Goal: Navigation & Orientation: Find specific page/section

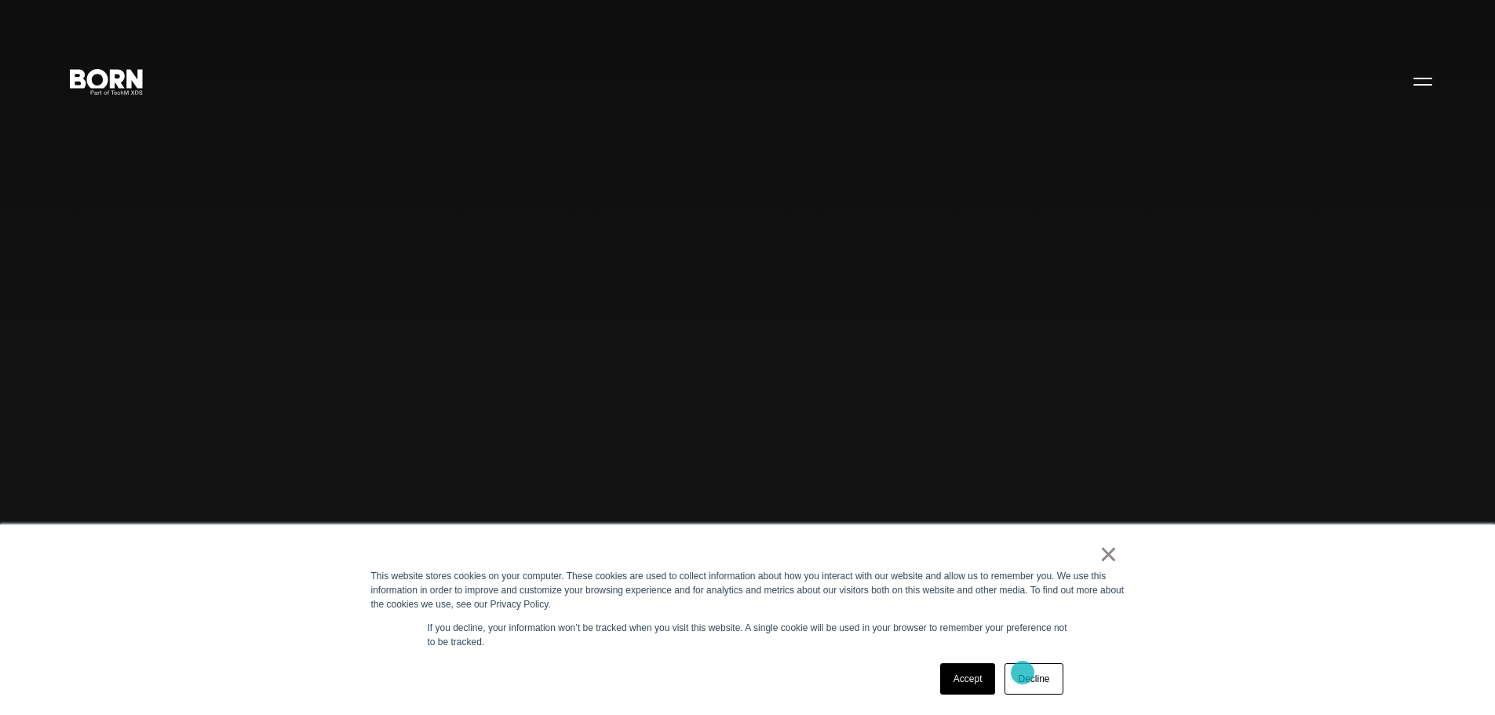
click at [1022, 672] on link "Decline" at bounding box center [1033, 678] width 58 height 31
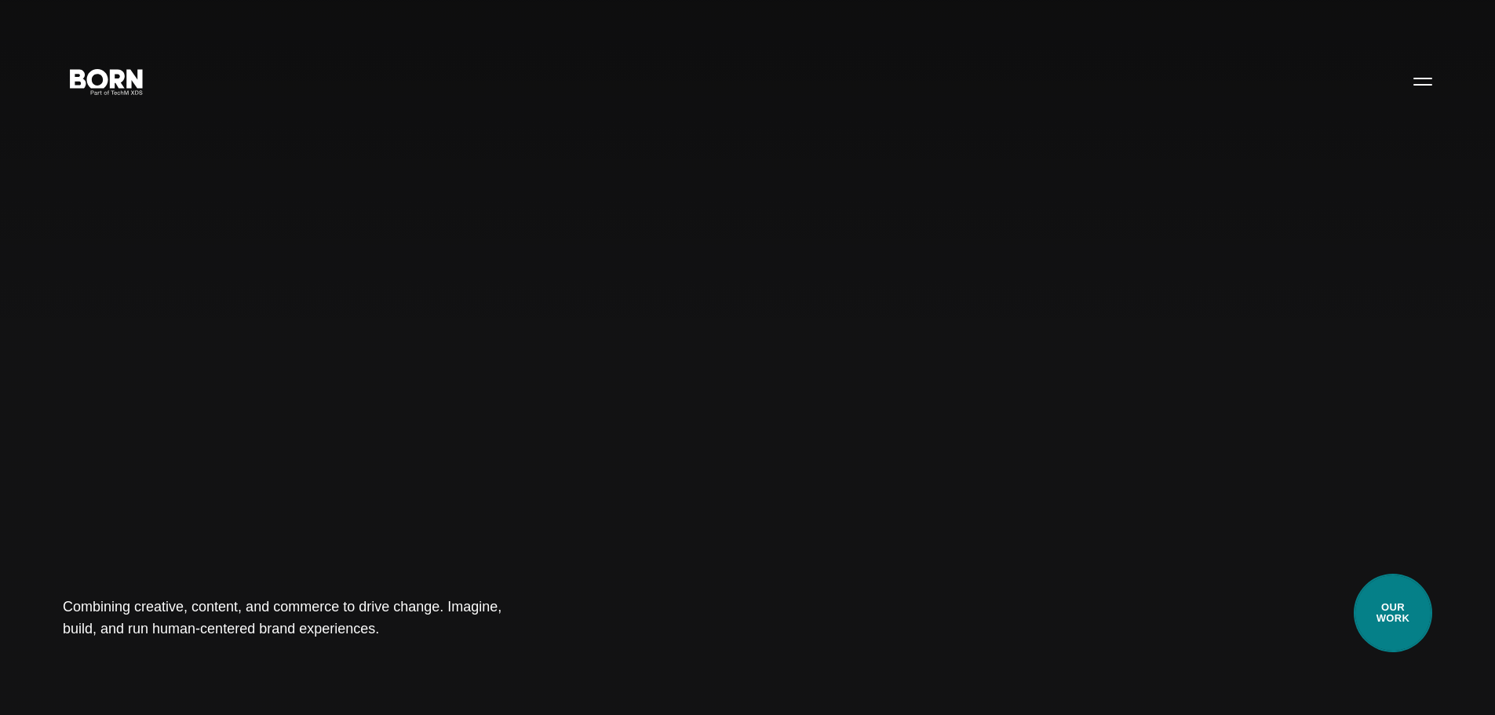
click at [1405, 621] on link "Our Work" at bounding box center [1393, 613] width 78 height 78
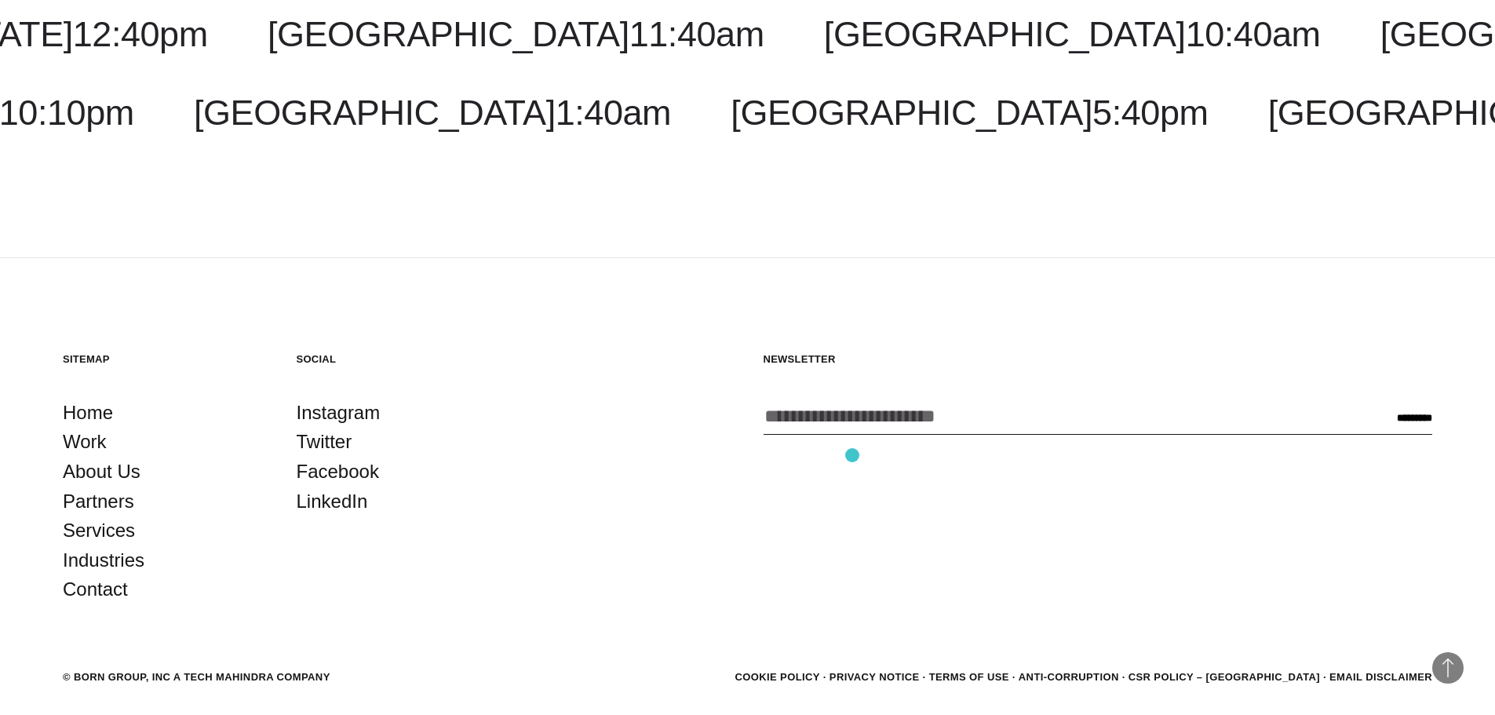
scroll to position [5709, 0]
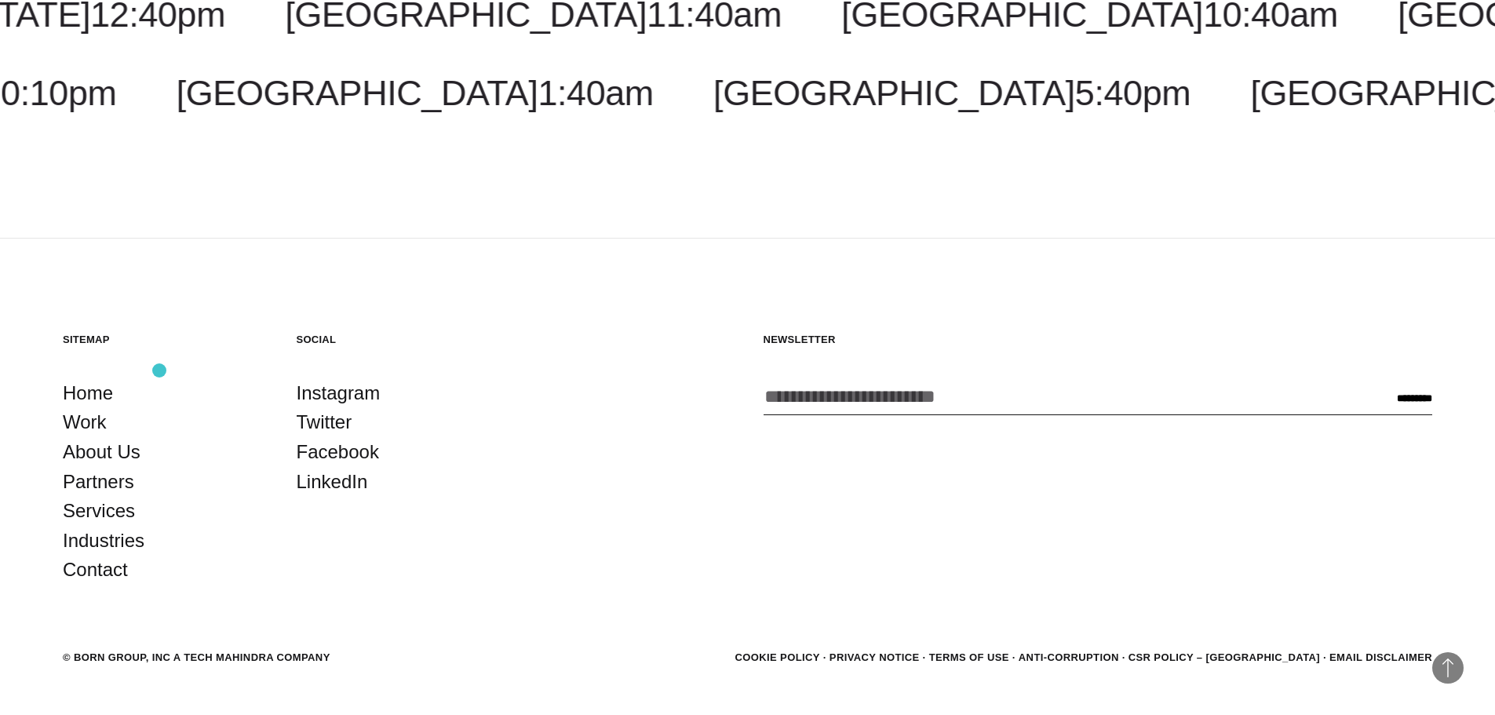
click at [166, 407] on li "Work" at bounding box center [164, 422] width 202 height 30
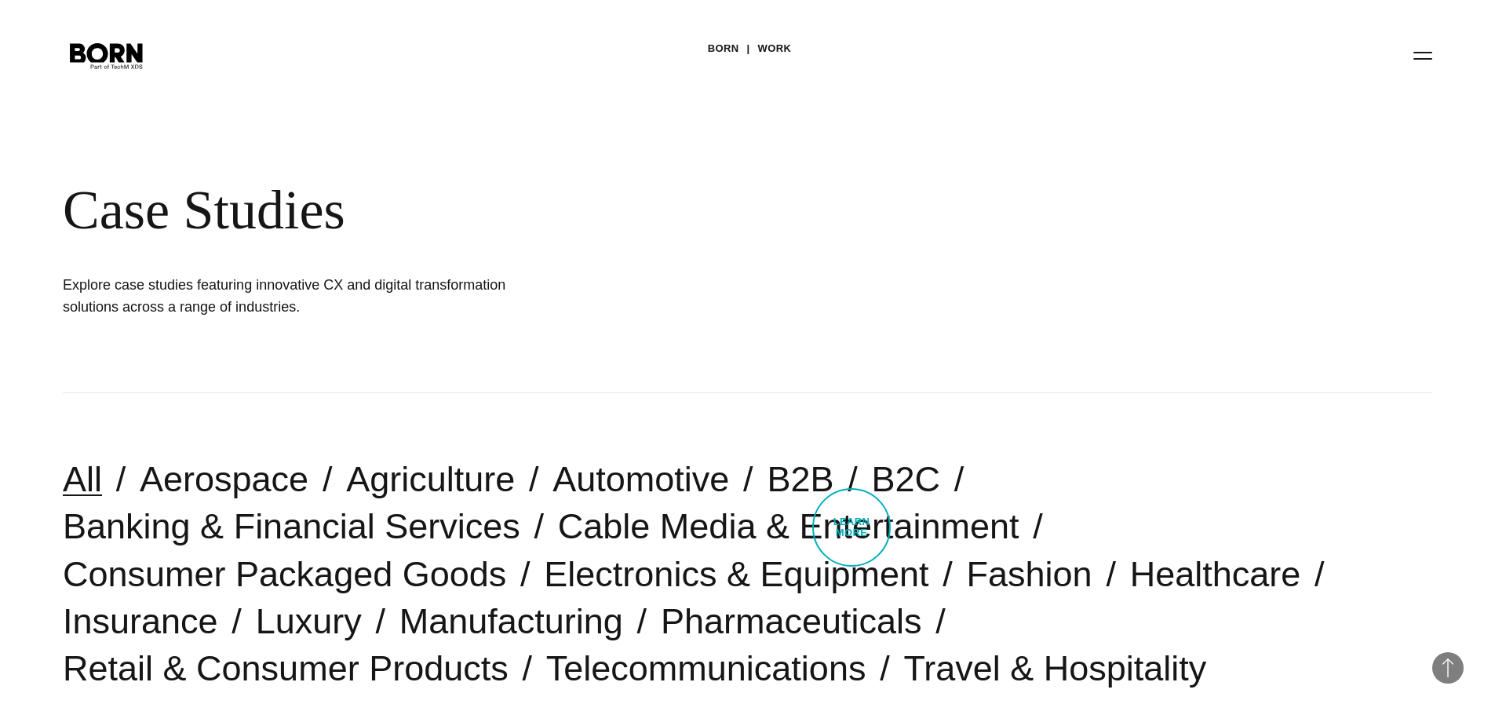
scroll to position [0, 0]
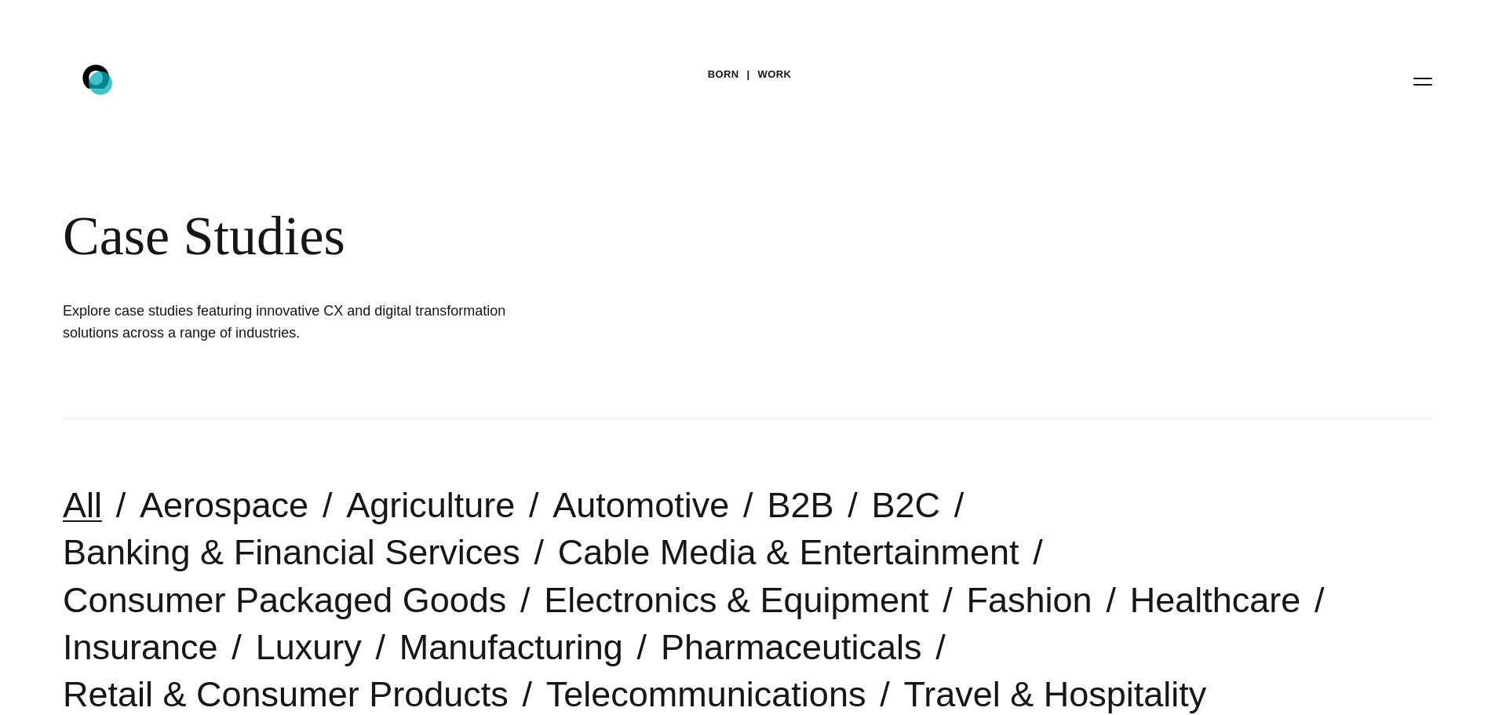
click at [100, 83] on icon ".st0{display:none;} .st1{display:inline;} .st2{font-family:'HelveticaNeue-Mediu…" at bounding box center [106, 80] width 100 height 41
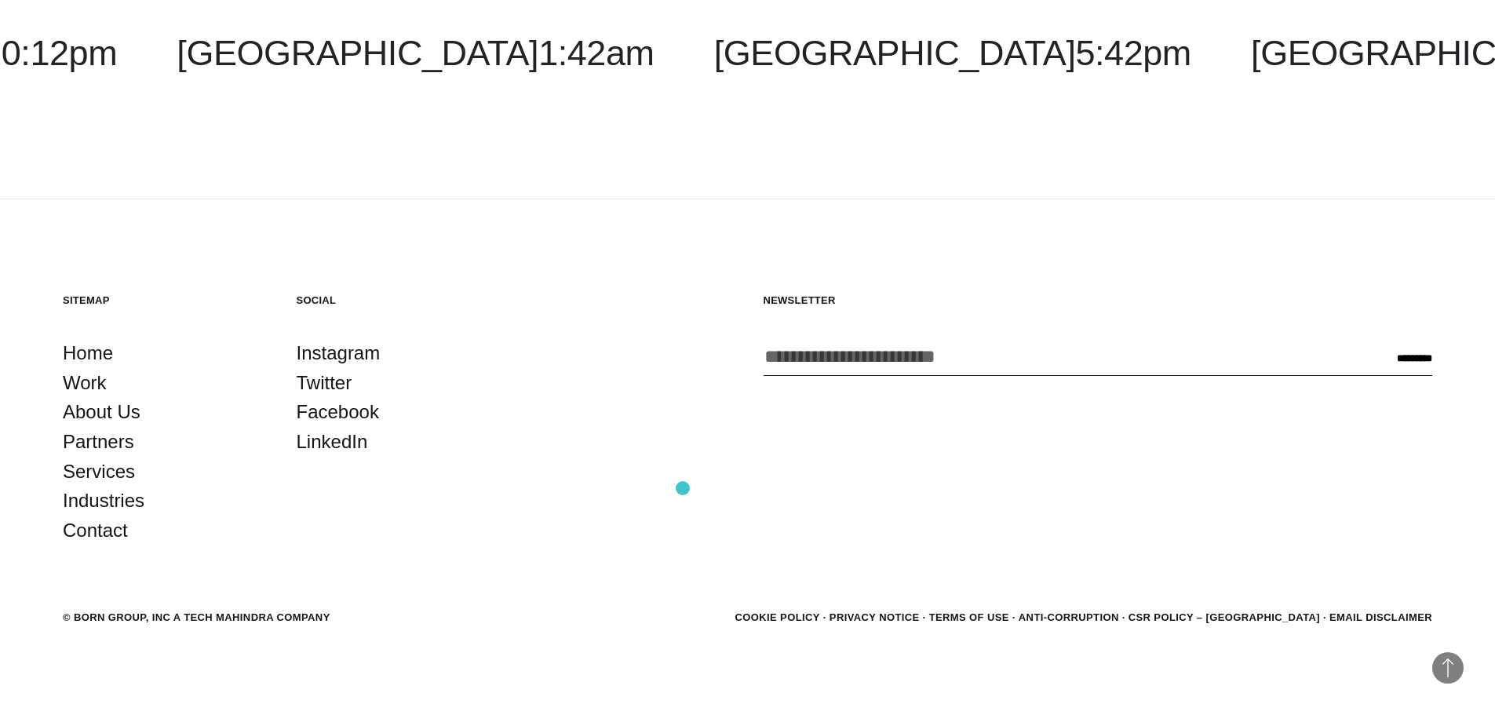
scroll to position [4948, 0]
